Goal: Task Accomplishment & Management: Manage account settings

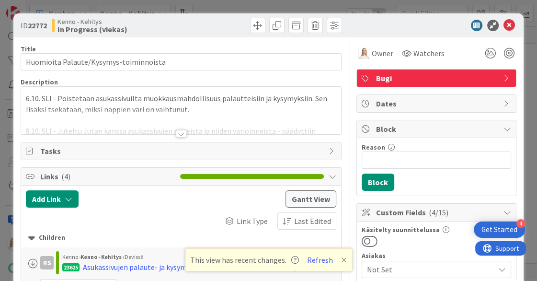
scroll to position [534, 369]
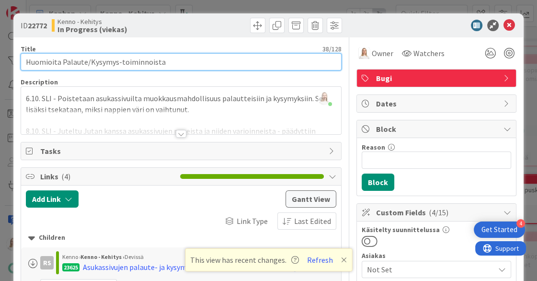
drag, startPoint x: 27, startPoint y: 60, endPoint x: 250, endPoint y: 60, distance: 223.3
click at [250, 60] on input "Huomioita Palaute/Kysymys-toiminnoista" at bounding box center [181, 61] width 321 height 17
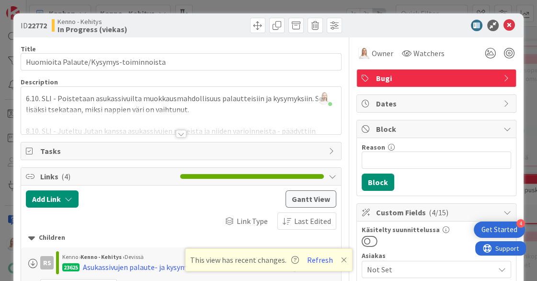
click at [181, 133] on div at bounding box center [181, 134] width 11 height 8
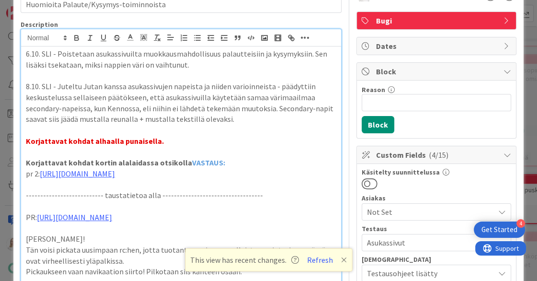
scroll to position [58, 0]
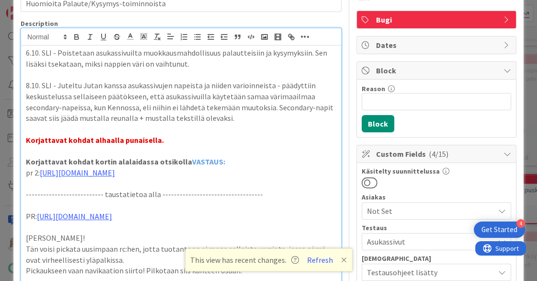
click at [343, 259] on icon at bounding box center [344, 260] width 6 height 8
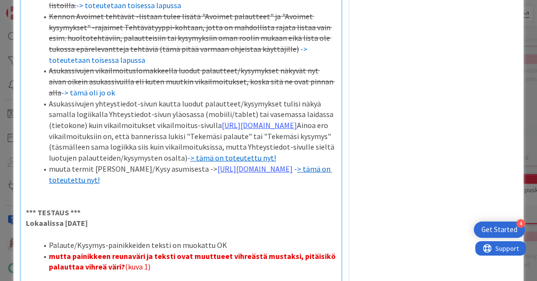
scroll to position [1888, 0]
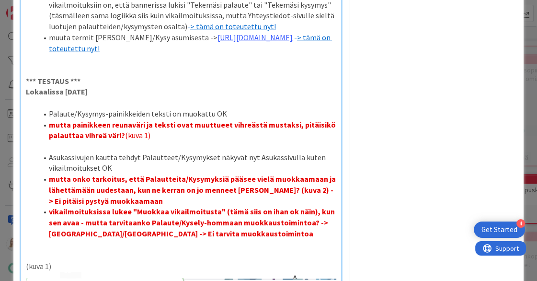
click at [160, 141] on li "mutta painikkeen reunaväri ja teksti ovat muuttueet vihreästä mustaksi, pitäisi…" at bounding box center [186, 130] width 299 height 22
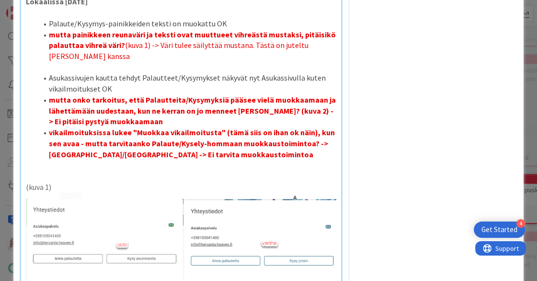
scroll to position [1933, 0]
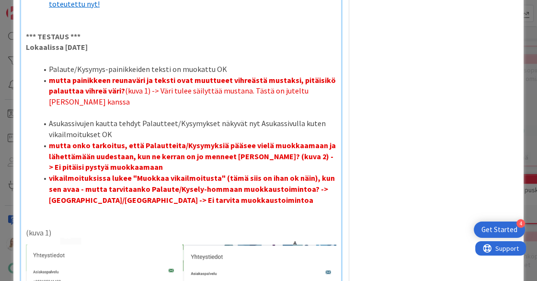
click at [222, 205] on li "vikailmoituksissa lukee "Muokkaa vikailmoitusta" (tämä siis on ihan ok näin), k…" at bounding box center [186, 189] width 299 height 33
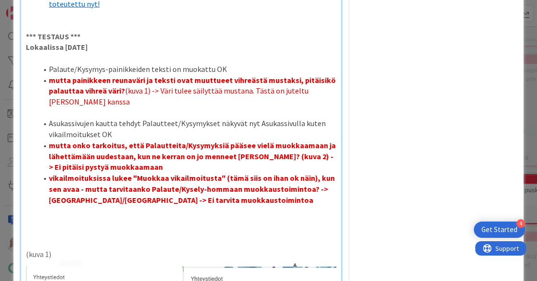
click at [210, 205] on li "vikailmoituksissa lukee "Muokkaa vikailmoitusta" (tämä siis on ihan ok näin), k…" at bounding box center [186, 189] width 299 height 33
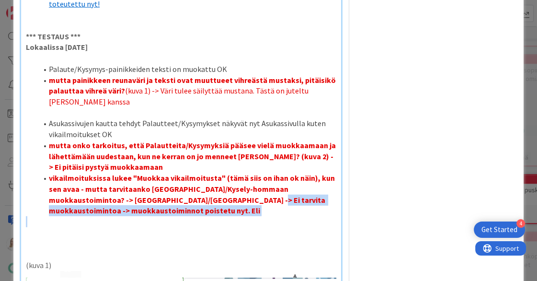
drag, startPoint x: 211, startPoint y: 210, endPoint x: 220, endPoint y: 227, distance: 19.3
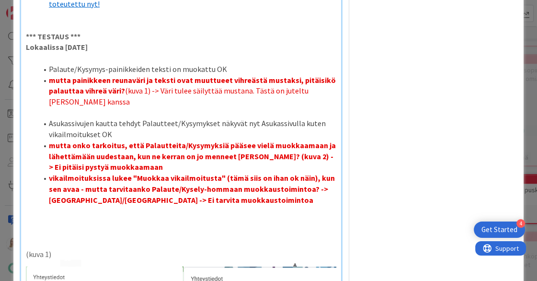
click at [232, 249] on p at bounding box center [181, 243] width 311 height 11
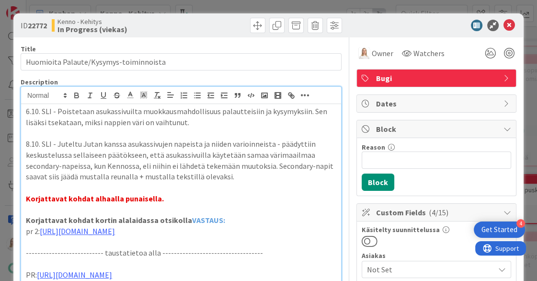
scroll to position [0, 0]
click at [26, 110] on p "6.10. SLI - Poistetaan asukassivuilta muokkausmahdollisuus palautteisiin ja kys…" at bounding box center [181, 117] width 311 height 22
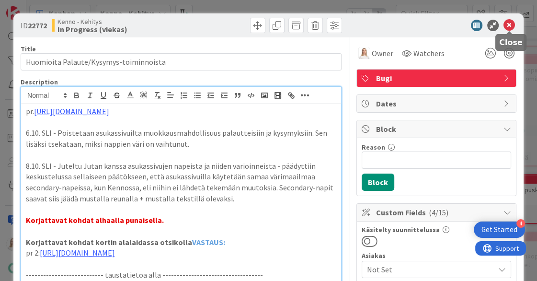
click at [508, 24] on icon at bounding box center [510, 26] width 12 height 12
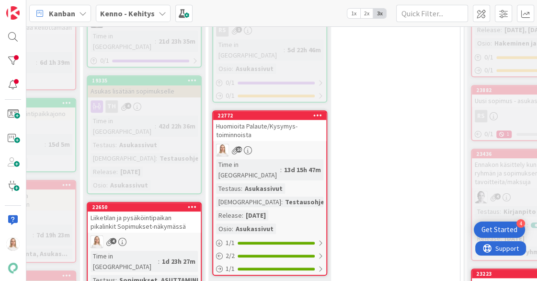
scroll to position [432, 354]
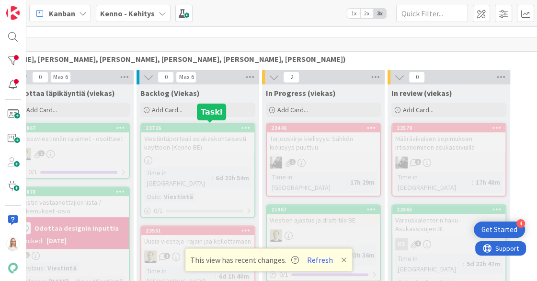
scroll to position [226, 156]
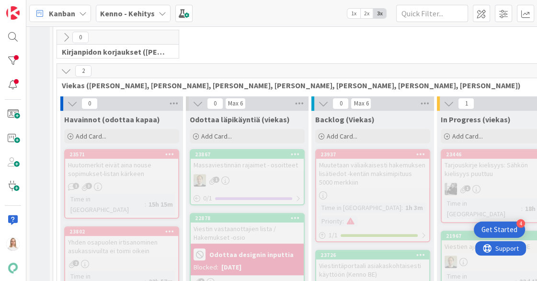
scroll to position [202, 0]
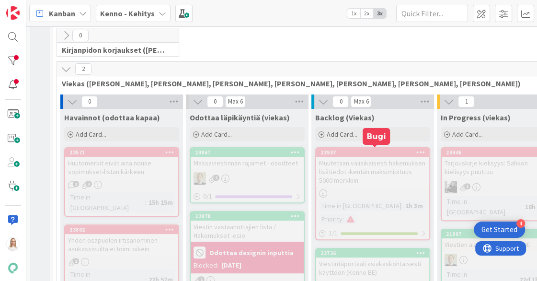
click at [371, 152] on div "23937" at bounding box center [375, 152] width 109 height 7
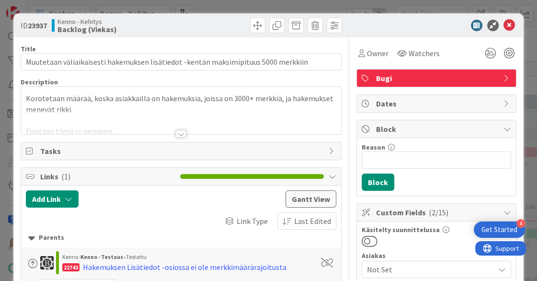
click at [180, 131] on div at bounding box center [181, 134] width 11 height 8
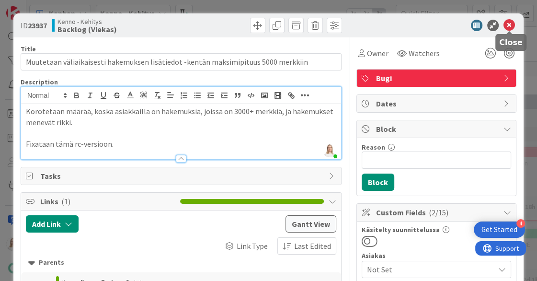
click at [508, 23] on icon at bounding box center [510, 26] width 12 height 12
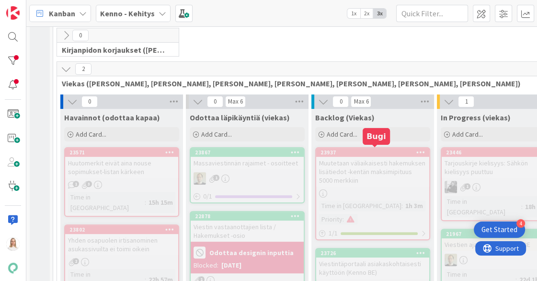
click at [354, 149] on div "23937" at bounding box center [375, 152] width 109 height 7
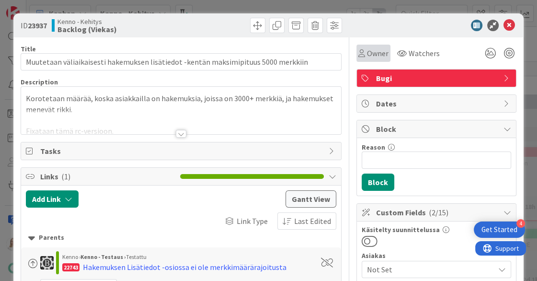
click at [374, 54] on span "Owner" at bounding box center [378, 53] width 22 height 12
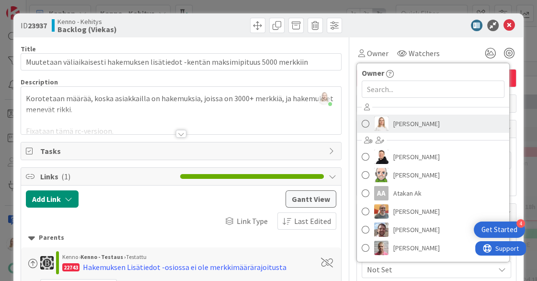
click at [403, 125] on span "[PERSON_NAME]" at bounding box center [416, 123] width 46 height 14
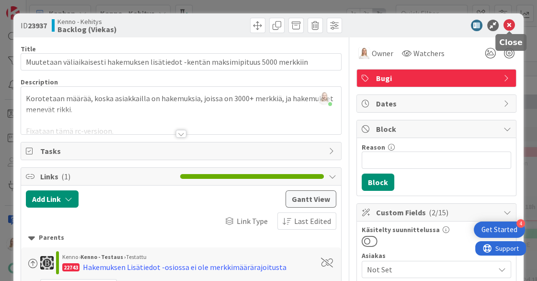
click at [509, 27] on icon at bounding box center [510, 26] width 12 height 12
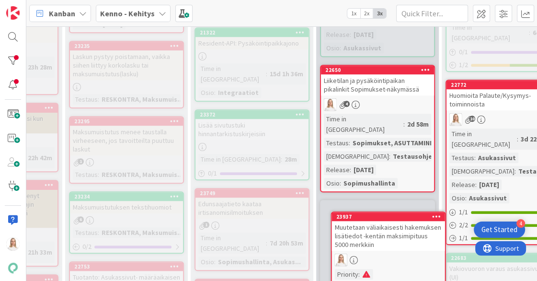
scroll to position [596, 122]
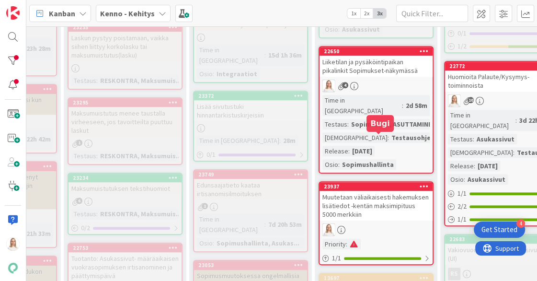
click at [380, 183] on div "23937" at bounding box center [378, 186] width 109 height 7
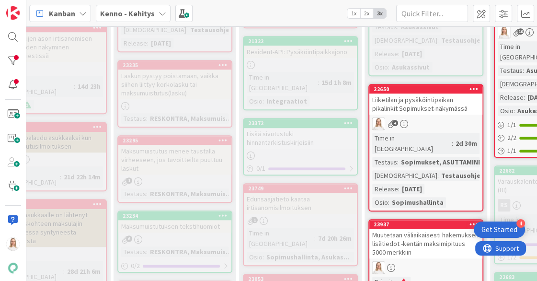
scroll to position [558, 73]
click at [427, 221] on div "23937" at bounding box center [427, 224] width 109 height 7
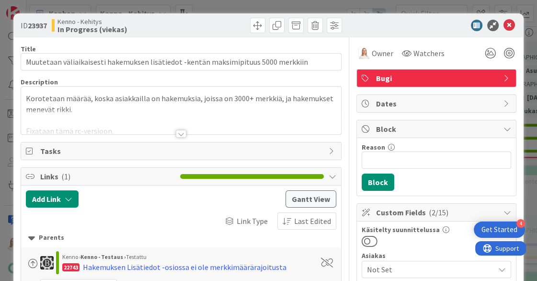
drag, startPoint x: 30, startPoint y: 22, endPoint x: 48, endPoint y: 22, distance: 18.7
click at [47, 22] on b "23937" at bounding box center [37, 26] width 19 height 10
copy span "23937"
click at [179, 135] on div at bounding box center [181, 134] width 11 height 8
